Goal: Information Seeking & Learning: Learn about a topic

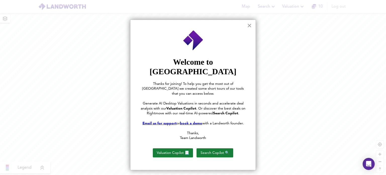
click at [250, 27] on button "×" at bounding box center [249, 25] width 5 height 8
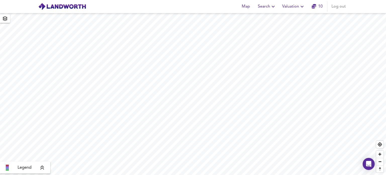
click at [263, 9] on span "Search" at bounding box center [267, 6] width 18 height 7
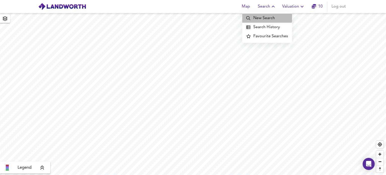
click at [265, 16] on li "New Search" at bounding box center [267, 18] width 50 height 9
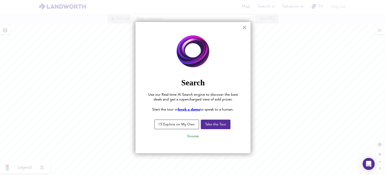
click at [190, 124] on button "I'll Explore on My Own" at bounding box center [176, 124] width 45 height 10
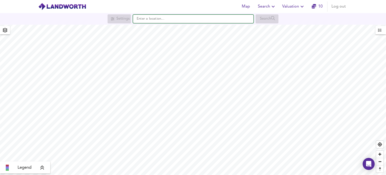
click at [201, 19] on input "text" at bounding box center [193, 19] width 121 height 9
click at [179, 19] on input "text" at bounding box center [193, 19] width 121 height 9
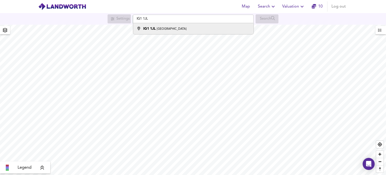
click at [163, 27] on div "IG1 [STREET_ADDRESS]" at bounding box center [164, 28] width 43 height 5
type input "[STREET_ADDRESS]"
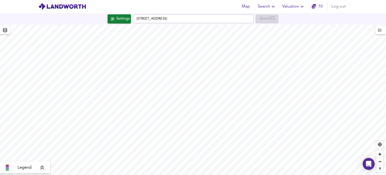
checkbox input "false"
checkbox input "true"
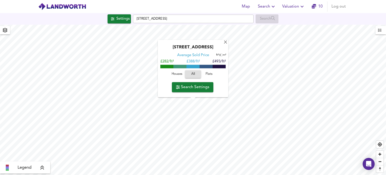
click at [194, 86] on span "Search Settings" at bounding box center [192, 86] width 33 height 7
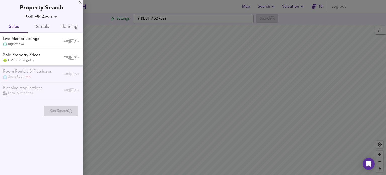
click at [71, 58] on input "checkbox" at bounding box center [70, 58] width 12 height 4
checkbox input "true"
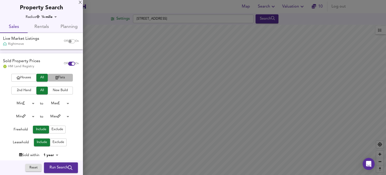
click at [53, 79] on span "Flats" at bounding box center [60, 78] width 20 height 6
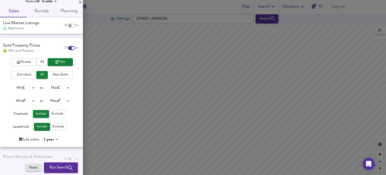
scroll to position [16, 0]
click at [56, 113] on span "Exclude" at bounding box center [58, 113] width 12 height 6
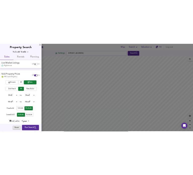
scroll to position [0, 0]
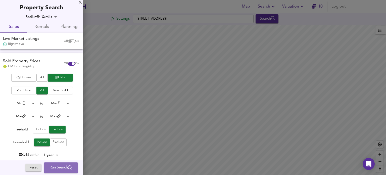
click at [61, 164] on span "Run Search" at bounding box center [61, 167] width 23 height 7
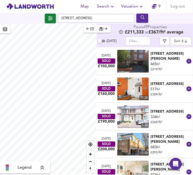
drag, startPoint x: 160, startPoint y: 56, endPoint x: 166, endPoint y: 57, distance: 5.4
click at [166, 57] on div "[STREET_ADDRESS][PERSON_NAME]" at bounding box center [168, 56] width 35 height 10
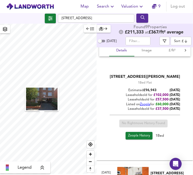
scroll to position [45, 0]
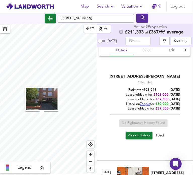
click at [135, 136] on span "Zoopla History" at bounding box center [139, 135] width 22 height 6
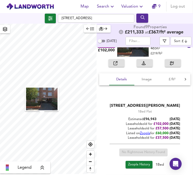
scroll to position [16, 0]
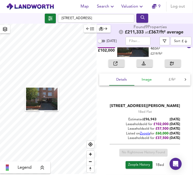
click at [150, 79] on span "Image" at bounding box center [146, 79] width 19 height 6
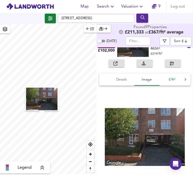
click at [174, 82] on span "£/ft²" at bounding box center [171, 79] width 19 height 6
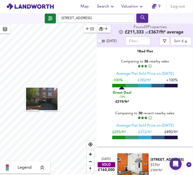
scroll to position [0, 0]
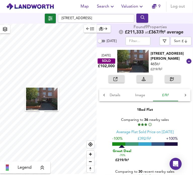
click at [177, 93] on button "£/ft²" at bounding box center [165, 95] width 25 height 12
click at [185, 95] on icon at bounding box center [186, 95] width 2 height 3
click at [134, 95] on span "Size & Floorplan" at bounding box center [125, 95] width 26 height 6
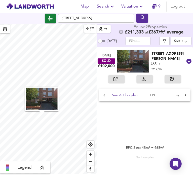
click at [183, 97] on icon at bounding box center [185, 95] width 5 height 5
click at [104, 94] on icon at bounding box center [104, 95] width 2 height 3
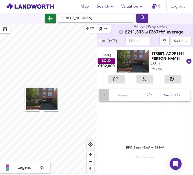
click at [104, 94] on icon at bounding box center [104, 95] width 2 height 3
click at [104, 94] on div "Details Image £/ft² Size & Floorplan EPC Tags Rental" at bounding box center [145, 95] width 92 height 12
click at [122, 97] on span "Details" at bounding box center [121, 95] width 19 height 6
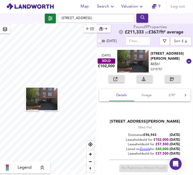
click at [164, 55] on div "[STREET_ADDRESS][PERSON_NAME]" at bounding box center [168, 56] width 35 height 10
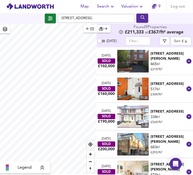
click at [157, 81] on div "[STREET_ADDRESS]" at bounding box center [168, 83] width 35 height 5
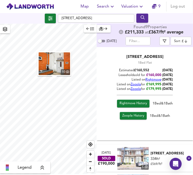
scroll to position [98, 0]
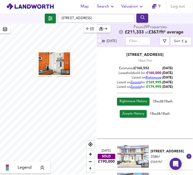
click at [137, 100] on span "Rightmove History" at bounding box center [132, 102] width 27 height 6
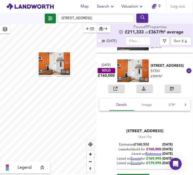
scroll to position [22, 0]
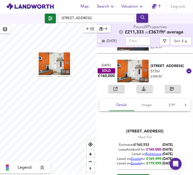
click at [154, 64] on div "[STREET_ADDRESS]" at bounding box center [168, 65] width 35 height 5
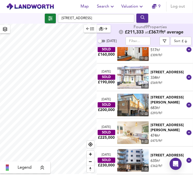
scroll to position [41, 0]
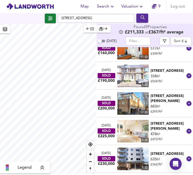
click at [159, 71] on div "[STREET_ADDRESS]" at bounding box center [168, 70] width 35 height 5
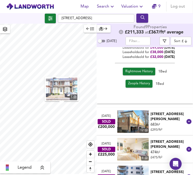
scroll to position [167, 0]
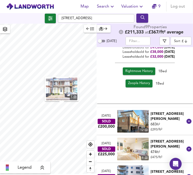
click at [139, 69] on span "Rightmove History" at bounding box center [138, 71] width 27 height 6
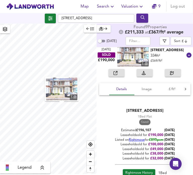
scroll to position [65, 0]
click at [158, 53] on div "[STREET_ADDRESS]" at bounding box center [168, 50] width 35 height 5
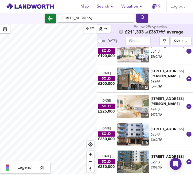
scroll to position [73, 0]
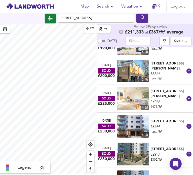
click at [158, 68] on div "[STREET_ADDRESS][PERSON_NAME]" at bounding box center [168, 66] width 35 height 10
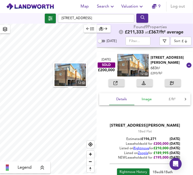
scroll to position [117, 0]
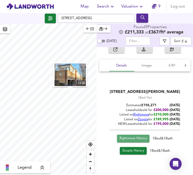
click at [134, 137] on span "Rightmove History" at bounding box center [132, 138] width 27 height 6
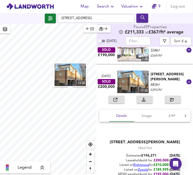
scroll to position [65, 0]
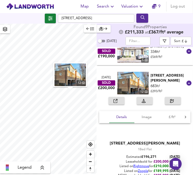
click at [161, 75] on div "[STREET_ADDRESS][PERSON_NAME]" at bounding box center [168, 78] width 35 height 10
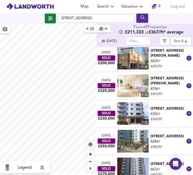
scroll to position [86, 0]
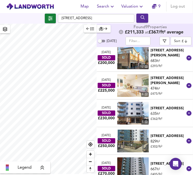
click at [160, 81] on div "[STREET_ADDRESS][PERSON_NAME]" at bounding box center [168, 80] width 35 height 10
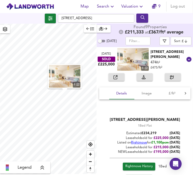
scroll to position [117, 0]
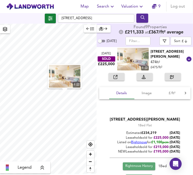
click at [140, 166] on span "Rightmove History" at bounding box center [138, 166] width 27 height 6
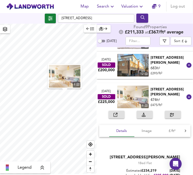
click at [157, 92] on div "[STREET_ADDRESS][PERSON_NAME]" at bounding box center [168, 92] width 35 height 10
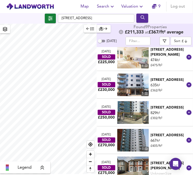
scroll to position [116, 0]
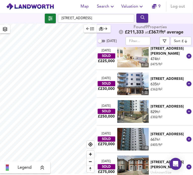
click at [162, 81] on div "[STREET_ADDRESS]" at bounding box center [168, 78] width 35 height 5
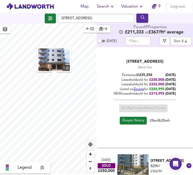
scroll to position [205, 0]
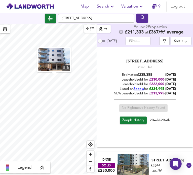
click at [137, 122] on span "Zoopla History" at bounding box center [133, 120] width 22 height 6
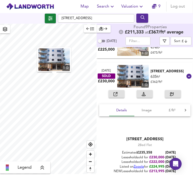
click at [157, 69] on div "[STREET_ADDRESS]" at bounding box center [168, 71] width 35 height 5
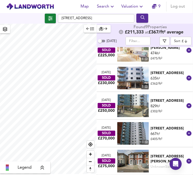
scroll to position [121, 0]
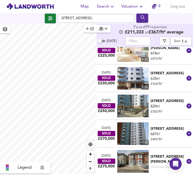
click at [161, 103] on div "[STREET_ADDRESS]" at bounding box center [168, 100] width 35 height 5
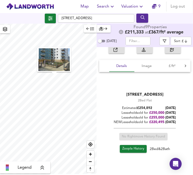
scroll to position [207, 0]
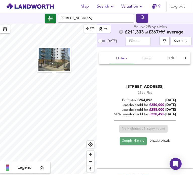
click at [130, 144] on span "Zoopla History" at bounding box center [133, 141] width 22 height 6
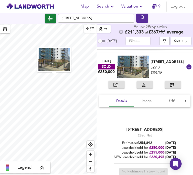
scroll to position [162, 0]
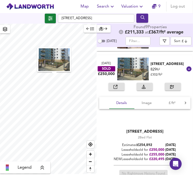
click at [156, 66] on div "[STREET_ADDRESS]" at bounding box center [168, 63] width 35 height 5
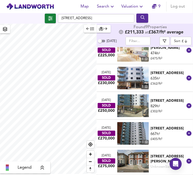
scroll to position [121, 0]
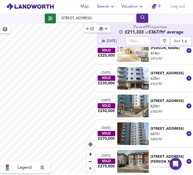
click at [160, 131] on div "[STREET_ADDRESS]" at bounding box center [168, 128] width 35 height 5
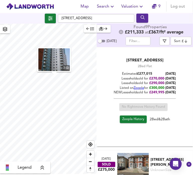
scroll to position [263, 0]
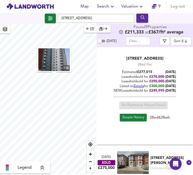
click at [131, 118] on span "Zoopla History" at bounding box center [133, 118] width 22 height 6
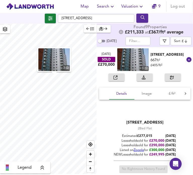
scroll to position [185, 0]
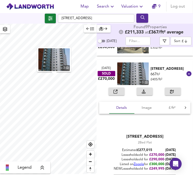
click at [161, 68] on div "[STREET_ADDRESS]" at bounding box center [168, 68] width 35 height 5
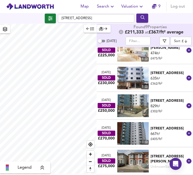
scroll to position [121, 0]
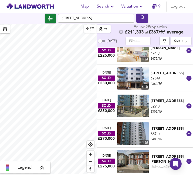
click at [157, 160] on div "[STREET_ADDRESS][PERSON_NAME]" at bounding box center [168, 159] width 35 height 10
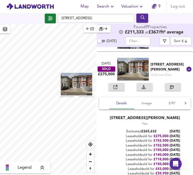
scroll to position [255, 0]
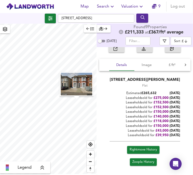
click at [143, 153] on div "Rightmove History" at bounding box center [144, 152] width 70 height 12
click at [144, 150] on span "Rightmove History" at bounding box center [142, 150] width 27 height 6
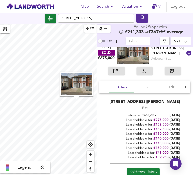
scroll to position [233, 0]
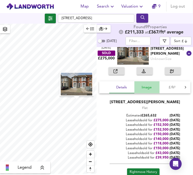
click at [144, 87] on span "Image" at bounding box center [146, 87] width 19 height 6
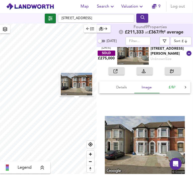
click at [172, 87] on span "£/ft²" at bounding box center [171, 87] width 19 height 6
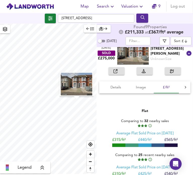
scroll to position [0, 7]
click at [183, 87] on icon at bounding box center [185, 87] width 5 height 5
click at [127, 89] on span "Size & Floorplan" at bounding box center [125, 87] width 26 height 6
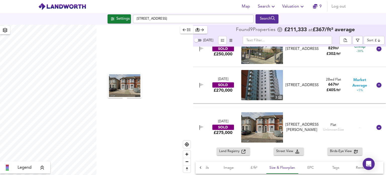
scroll to position [0, 17]
click at [120, 17] on div "Settings" at bounding box center [122, 19] width 13 height 7
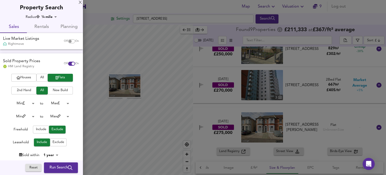
scroll to position [44, 0]
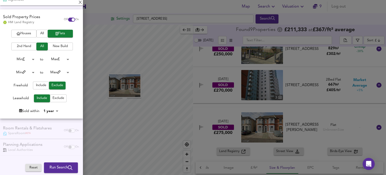
click at [48, 110] on body "Map Search Valuation 9 Log out Settings [STREET_ADDRESS] Search Legend Found 9 …" at bounding box center [193, 87] width 386 height 175
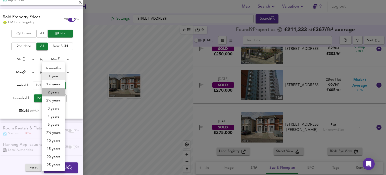
click at [54, 93] on li "2 years" at bounding box center [53, 92] width 23 height 8
type input "24"
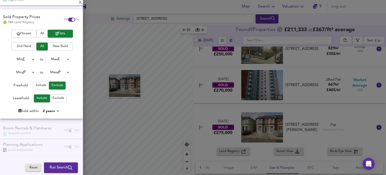
click at [58, 170] on span "Run Search" at bounding box center [61, 167] width 23 height 7
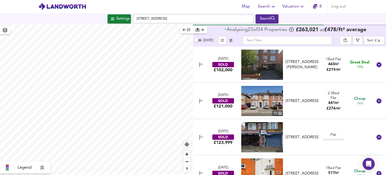
click at [374, 35] on div "Analysing 23 of 34 Propert ies £ 263,021 at £ 478 / ft² average" at bounding box center [289, 30] width 193 height 11
click at [375, 36] on body "Map Search Valuation 8 Log out Settings [STREET_ADDRESS] Search Legend Analysin…" at bounding box center [193, 87] width 386 height 175
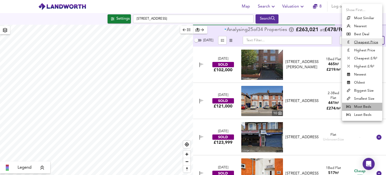
click at [364, 104] on li "Most Beds" at bounding box center [362, 107] width 40 height 8
type input "mostbeds"
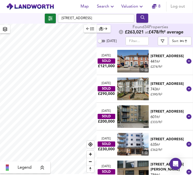
click at [168, 81] on div "[STREET_ADDRESS]" at bounding box center [168, 83] width 35 height 5
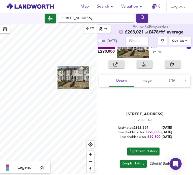
scroll to position [53, 0]
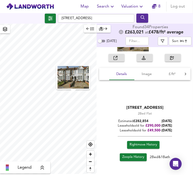
click at [134, 156] on span "Zoopla History" at bounding box center [133, 157] width 22 height 6
click at [149, 75] on span "Image" at bounding box center [146, 74] width 19 height 6
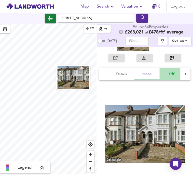
click at [172, 78] on button "£/ft²" at bounding box center [171, 74] width 25 height 12
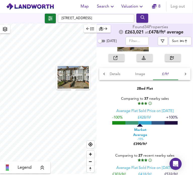
click at [182, 76] on div at bounding box center [185, 74] width 10 height 12
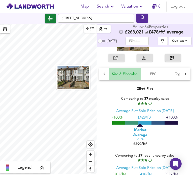
click at [137, 73] on span "Size & Floorplan" at bounding box center [125, 74] width 26 height 6
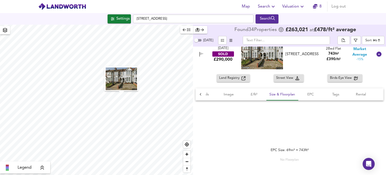
scroll to position [51, 0]
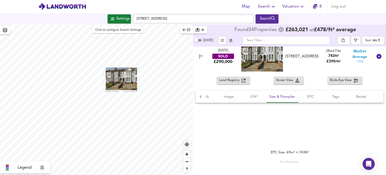
click at [116, 19] on div "Settings" at bounding box center [122, 19] width 13 height 7
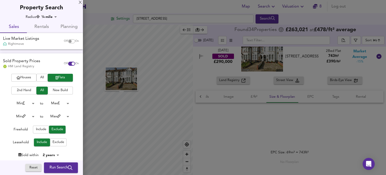
click at [49, 155] on body "Map Search Valuation 8 Log out Settings [STREET_ADDRESS] Search Legend Found 34…" at bounding box center [193, 87] width 386 height 175
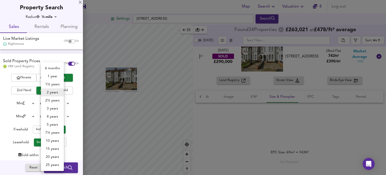
click at [54, 77] on li "1 year" at bounding box center [52, 76] width 23 height 8
type input "12"
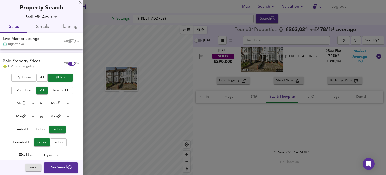
click at [51, 17] on body "Map Search Valuation 8 Log out Settings [STREET_ADDRESS] Search Legend Found 34…" at bounding box center [193, 87] width 386 height 175
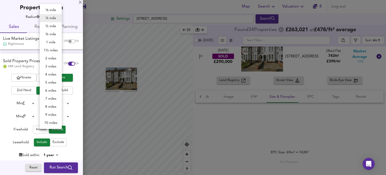
click at [49, 28] on li "½ mile" at bounding box center [51, 26] width 22 height 8
type input "805"
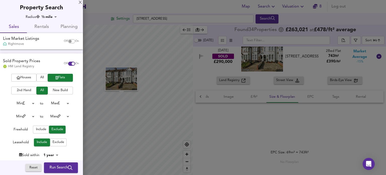
click at [57, 164] on div "⅛ mile ¼ mile ½ mile ¾ mile 1 mile 1½ miles 2 miles 3 miles 4 miles 5 miles 6 m…" at bounding box center [193, 87] width 386 height 175
click at [60, 169] on span "Run Search" at bounding box center [61, 167] width 23 height 7
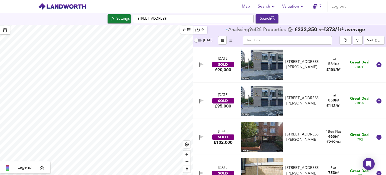
click at [367, 42] on body "Map Search Valuation 7 Log out Settings [STREET_ADDRESS] Search Legend Analysin…" at bounding box center [193, 87] width 386 height 175
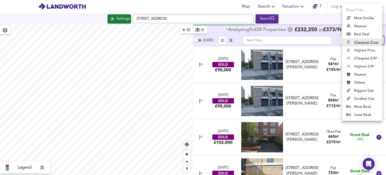
click at [364, 105] on li "Most Beds" at bounding box center [362, 107] width 40 height 8
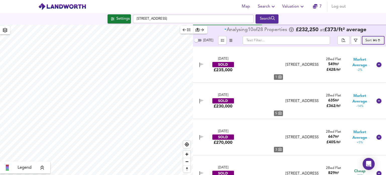
type input "mostbeds"
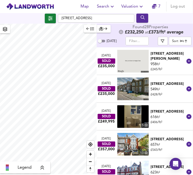
click at [111, 64] on div "£235,000" at bounding box center [106, 66] width 17 height 5
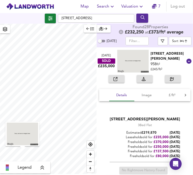
click at [163, 55] on div "[STREET_ADDRESS][PERSON_NAME]" at bounding box center [168, 56] width 35 height 10
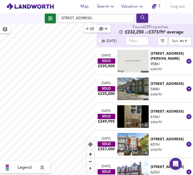
click at [160, 82] on div "[STREET_ADDRESS]" at bounding box center [168, 83] width 35 height 5
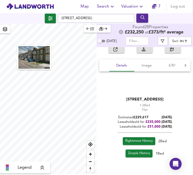
scroll to position [62, 0]
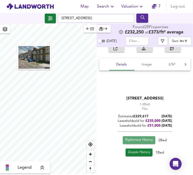
click at [135, 139] on span "Rightmove History" at bounding box center [138, 140] width 27 height 6
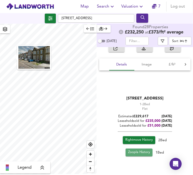
click at [140, 149] on span "Zoopla History" at bounding box center [139, 152] width 22 height 6
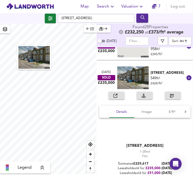
scroll to position [15, 0]
click at [141, 113] on span "Image" at bounding box center [146, 112] width 19 height 6
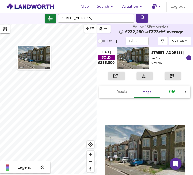
scroll to position [35, 0]
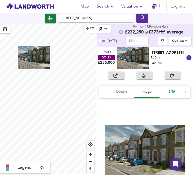
click at [176, 91] on span "£/ft²" at bounding box center [171, 91] width 19 height 6
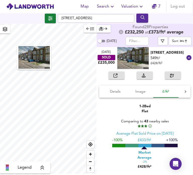
scroll to position [0, 7]
click at [162, 54] on div "[STREET_ADDRESS]" at bounding box center [168, 52] width 35 height 5
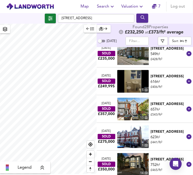
click at [157, 76] on div "[STREET_ADDRESS]" at bounding box center [168, 76] width 35 height 5
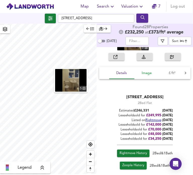
scroll to position [81, 0]
click at [124, 153] on span "Rightmove History" at bounding box center [132, 153] width 27 height 6
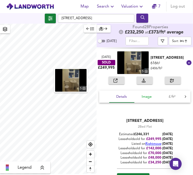
scroll to position [55, 0]
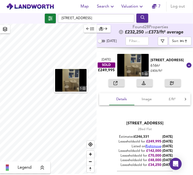
click at [161, 62] on div "[STREET_ADDRESS]" at bounding box center [168, 60] width 35 height 5
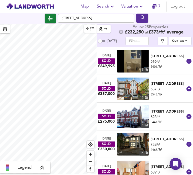
scroll to position [61, 0]
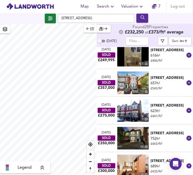
click at [162, 78] on div "[STREET_ADDRESS]" at bounding box center [168, 77] width 35 height 5
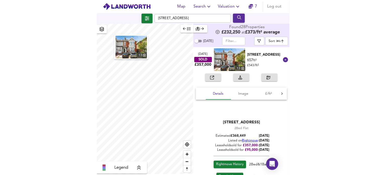
scroll to position [88, 0]
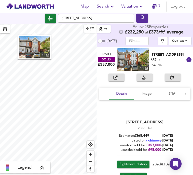
click at [131, 163] on span "Rightmove History" at bounding box center [132, 164] width 27 height 6
click at [160, 52] on div "[STREET_ADDRESS]" at bounding box center [168, 54] width 35 height 5
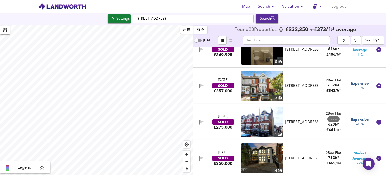
scroll to position [147, 0]
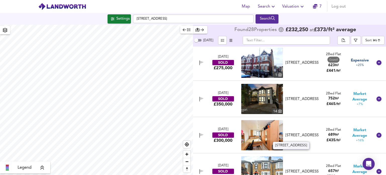
click at [299, 138] on div "[STREET_ADDRESS]" at bounding box center [302, 134] width 33 height 5
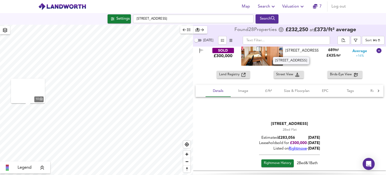
scroll to position [238, 0]
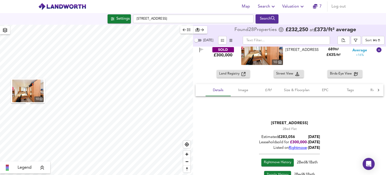
click at [279, 156] on div "Rightmove History 2 Bed & 1 Bath Zoopla History 2 Bed & 1 Bath" at bounding box center [289, 168] width 61 height 25
click at [277, 161] on span "Rightmove History" at bounding box center [277, 162] width 27 height 6
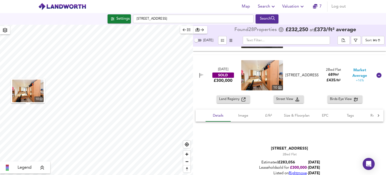
click at [301, 74] on div "[STREET_ADDRESS]" at bounding box center [302, 75] width 33 height 5
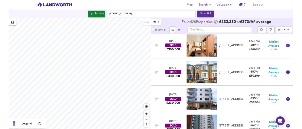
scroll to position [221, 0]
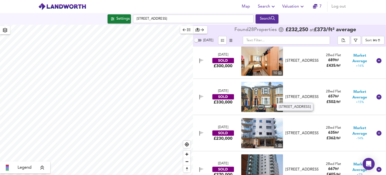
click at [300, 94] on div "[STREET_ADDRESS]" at bounding box center [302, 96] width 33 height 5
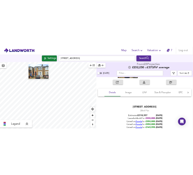
scroll to position [221, 0]
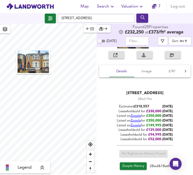
click at [135, 163] on span "Zoopla History" at bounding box center [133, 166] width 22 height 6
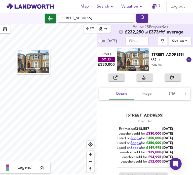
scroll to position [183, 0]
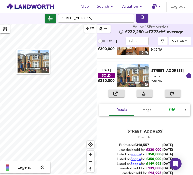
click at [173, 104] on button "£/ft²" at bounding box center [171, 110] width 25 height 12
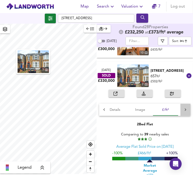
click at [180, 106] on div at bounding box center [185, 110] width 10 height 12
click at [159, 109] on span "EPC" at bounding box center [153, 110] width 19 height 6
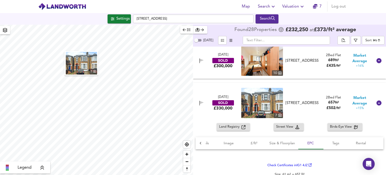
scroll to position [0, 17]
click at [301, 100] on div "[STREET_ADDRESS]" at bounding box center [302, 102] width 33 height 5
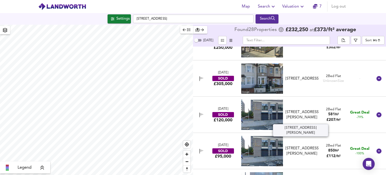
scroll to position [385, 0]
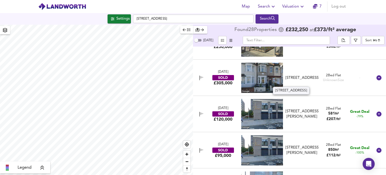
click at [306, 76] on div "[STREET_ADDRESS]" at bounding box center [302, 77] width 33 height 5
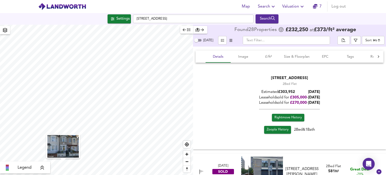
scroll to position [452, 0]
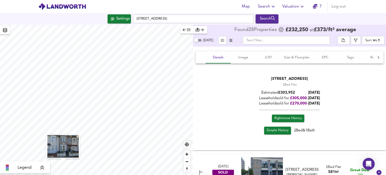
click at [284, 118] on span "Rightmove History" at bounding box center [288, 118] width 27 height 6
click at [275, 131] on span "Zoopla History" at bounding box center [278, 130] width 22 height 6
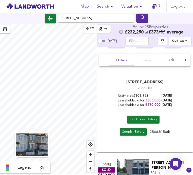
scroll to position [319, 0]
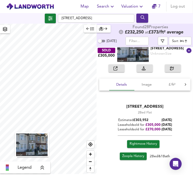
click at [134, 157] on span "Zoopla History" at bounding box center [133, 156] width 22 height 6
click at [169, 84] on span "£/ft²" at bounding box center [171, 84] width 19 height 6
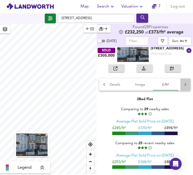
click at [183, 84] on icon at bounding box center [185, 84] width 5 height 5
click at [157, 85] on span "EPC" at bounding box center [153, 84] width 19 height 6
